Goal: Communication & Community: Answer question/provide support

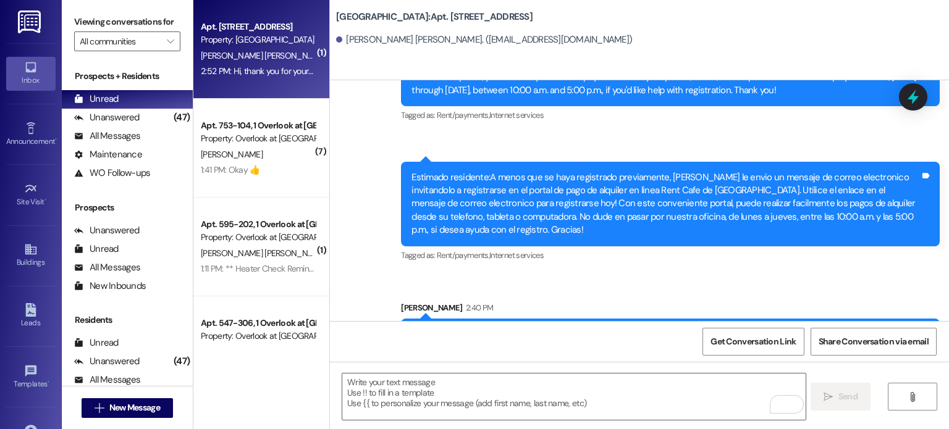
scroll to position [15082, 0]
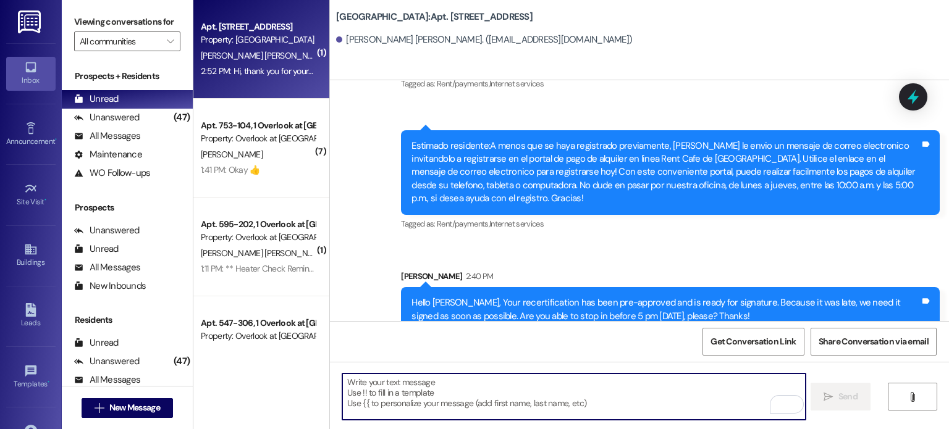
click at [452, 387] on textarea "To enrich screen reader interactions, please activate Accessibility in Grammarl…" at bounding box center [573, 397] width 463 height 46
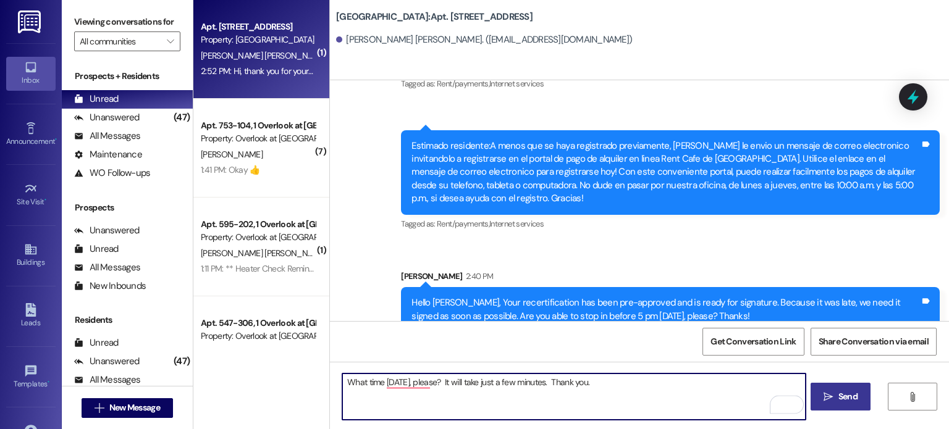
type textarea "What time [DATE], please? It will take just a few minutes. Thank you."
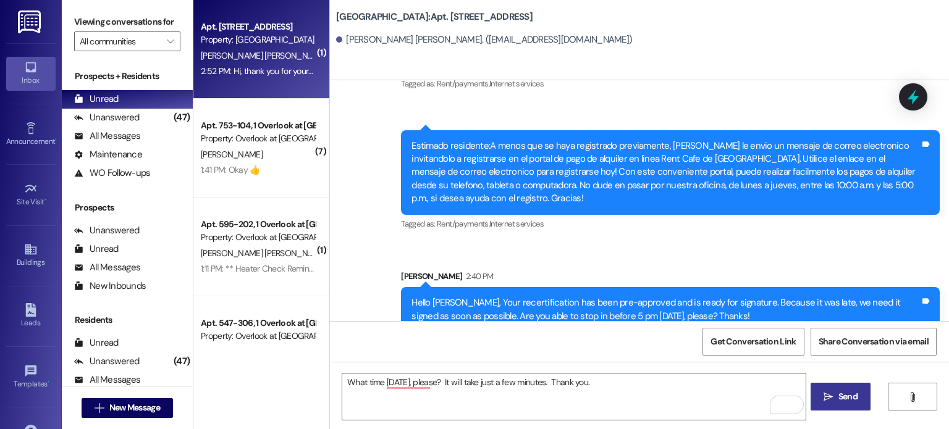
click at [836, 397] on span "Send" at bounding box center [848, 396] width 24 height 13
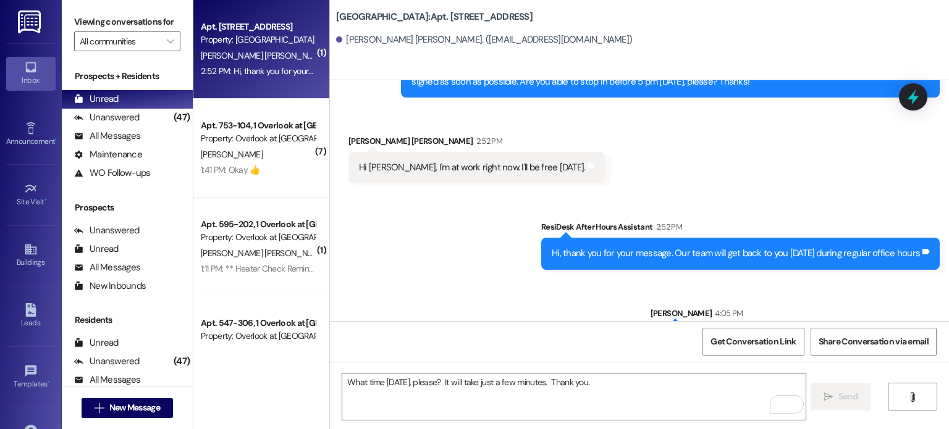
scroll to position [15341, 0]
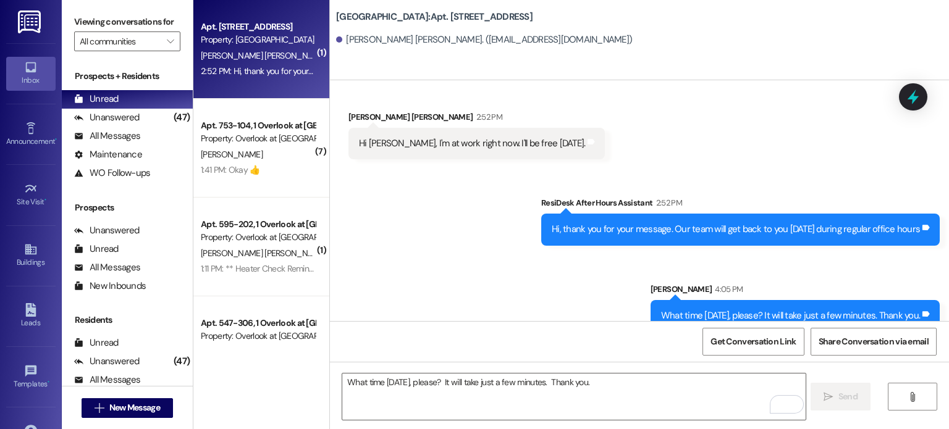
click at [28, 24] on img at bounding box center [30, 22] width 25 height 23
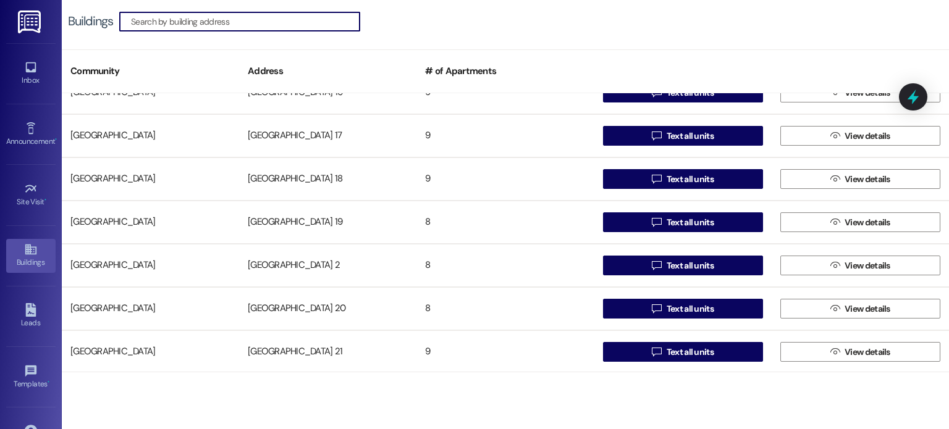
scroll to position [494, 0]
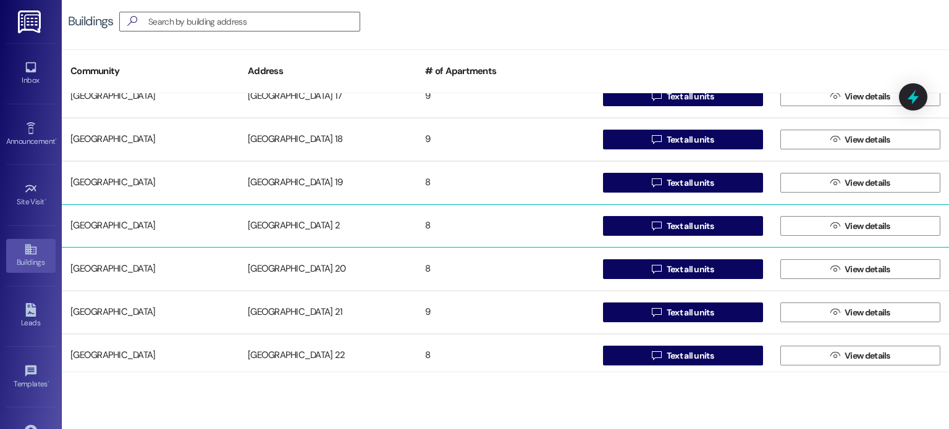
click at [287, 224] on div "[GEOGRAPHIC_DATA] 2" at bounding box center [327, 226] width 177 height 25
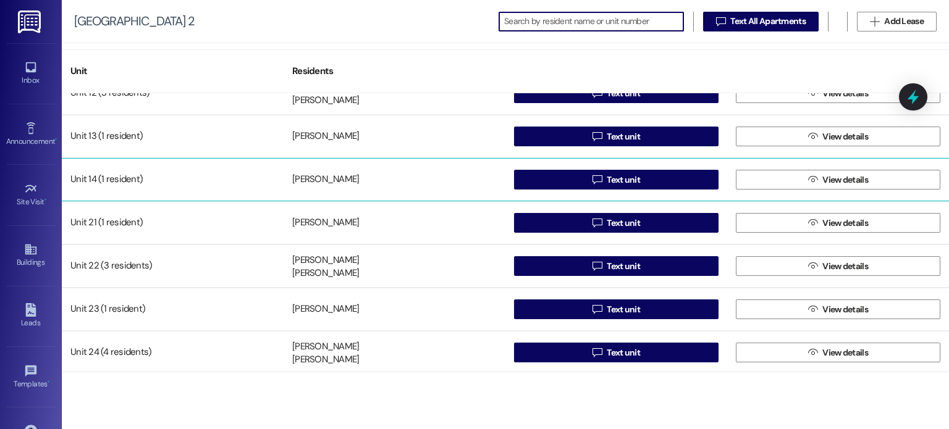
scroll to position [67, 0]
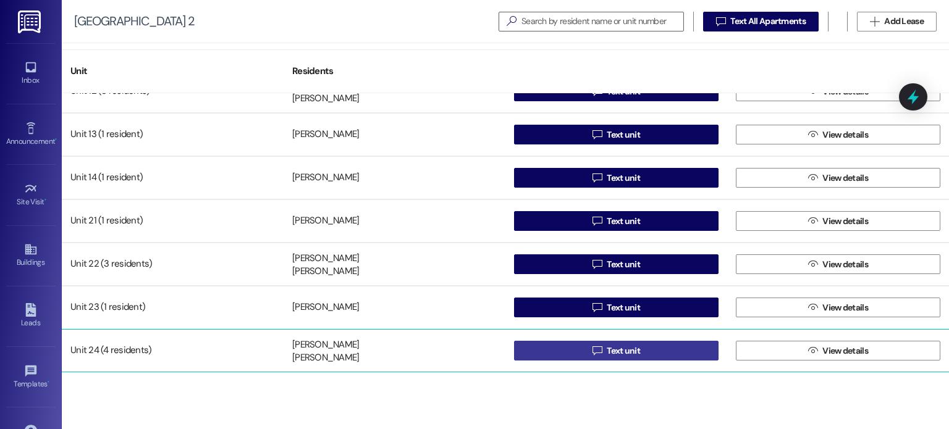
click at [554, 351] on button " Text unit" at bounding box center [616, 351] width 204 height 20
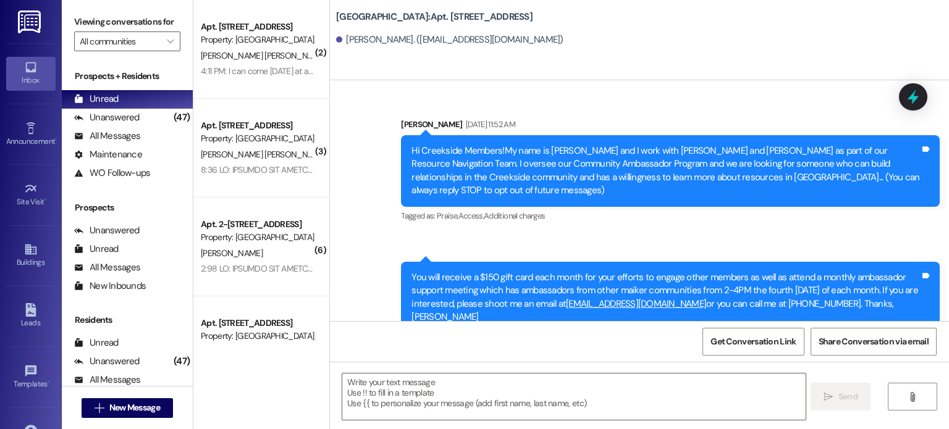
scroll to position [18009, 0]
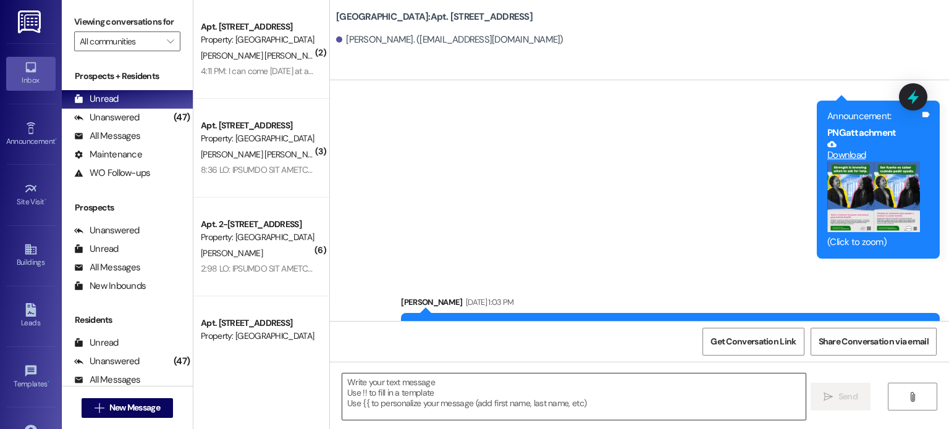
click at [390, 397] on textarea at bounding box center [573, 397] width 463 height 46
drag, startPoint x: 403, startPoint y: 254, endPoint x: 437, endPoint y: 297, distance: 54.9
copy div "Hi [PERSON_NAME]. I am so sorry to bother you. I missed a critical step with yo…"
click at [380, 386] on textarea "To enrich screen reader interactions, please activate Accessibility in Grammarl…" at bounding box center [573, 397] width 463 height 46
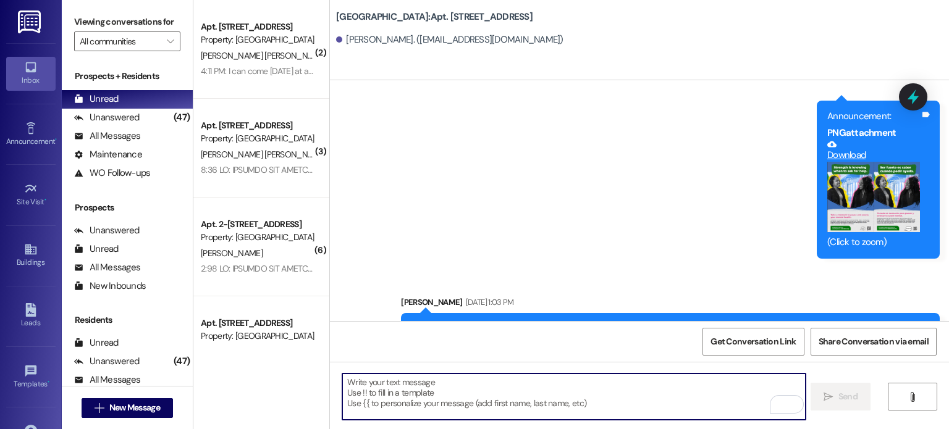
paste textarea "Hi [PERSON_NAME]. I am so sorry to bother you. I missed a critical step with yo…"
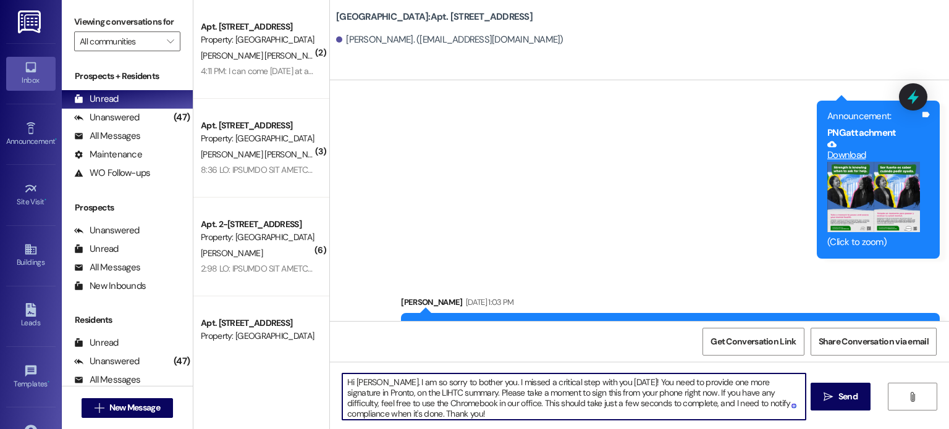
drag, startPoint x: 690, startPoint y: 381, endPoint x: 706, endPoint y: 386, distance: 16.6
click at [706, 386] on textarea "Hi [PERSON_NAME]. I am so sorry to bother you. I missed a critical step with yo…" at bounding box center [573, 397] width 463 height 46
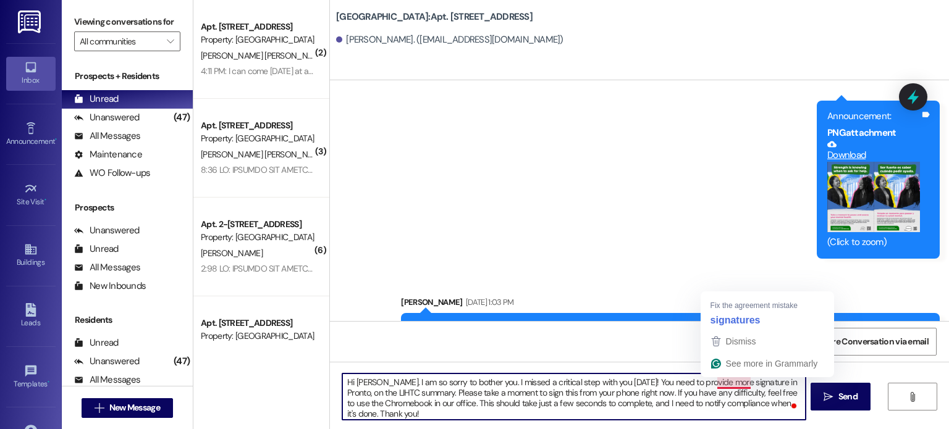
click at [743, 382] on textarea "Hi [PERSON_NAME]. I am so sorry to bother you. I missed a critical step with yo…" at bounding box center [573, 397] width 463 height 46
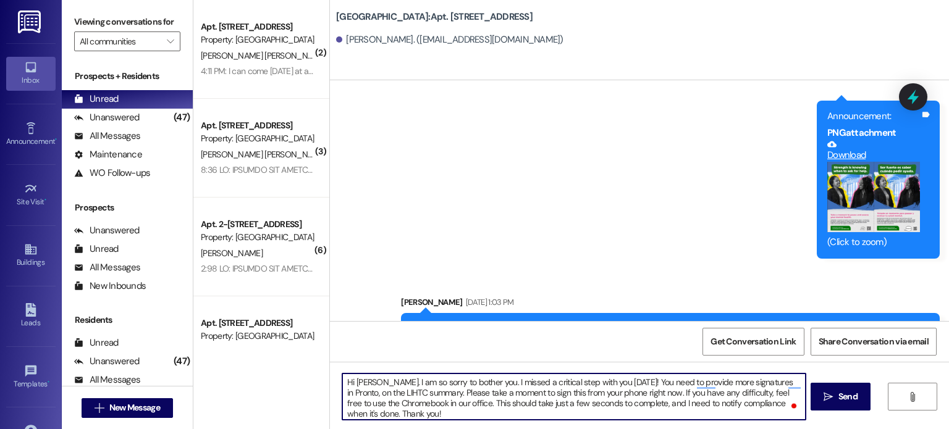
click at [780, 381] on textarea "Hi [PERSON_NAME]. I am so sorry to bother you. I missed a critical step with yo…" at bounding box center [573, 397] width 463 height 46
drag, startPoint x: 447, startPoint y: 391, endPoint x: 461, endPoint y: 392, distance: 13.6
click at [461, 392] on textarea "Hi [PERSON_NAME]. I am so sorry to bother you. I missed a critical step with yo…" at bounding box center [573, 397] width 463 height 46
type textarea "Hi [PERSON_NAME]. I am so sorry to bother you. I missed a critical step with yo…"
click at [829, 393] on icon "" at bounding box center [828, 397] width 9 height 10
